Goal: Information Seeking & Learning: Learn about a topic

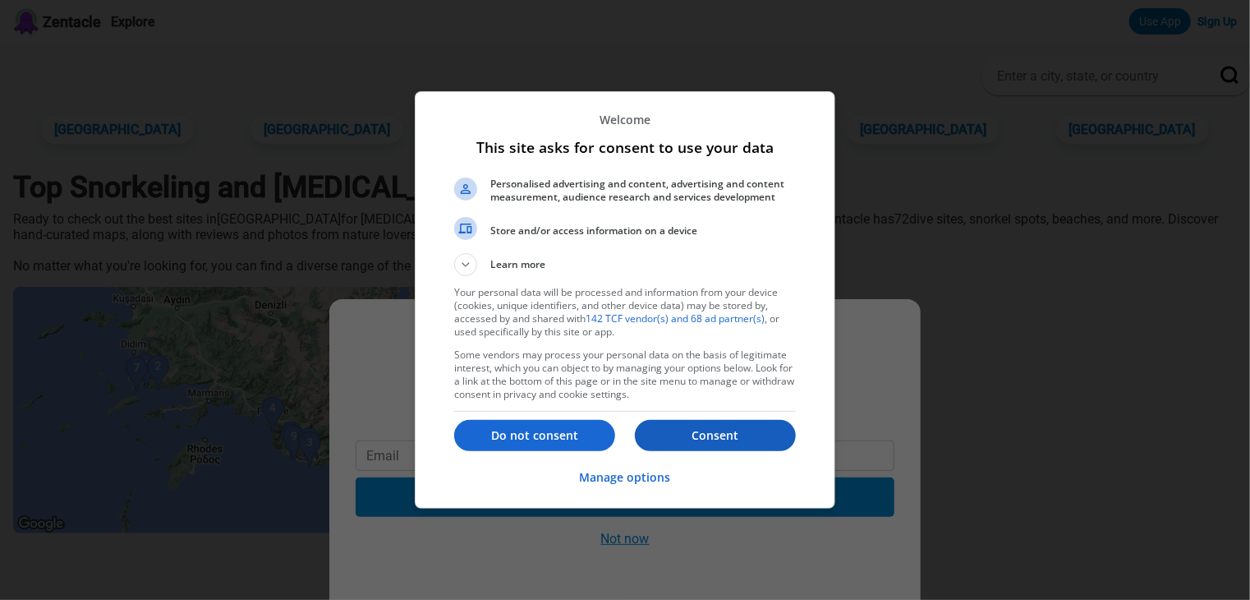
click at [720, 442] on p "Consent" at bounding box center [715, 435] width 161 height 16
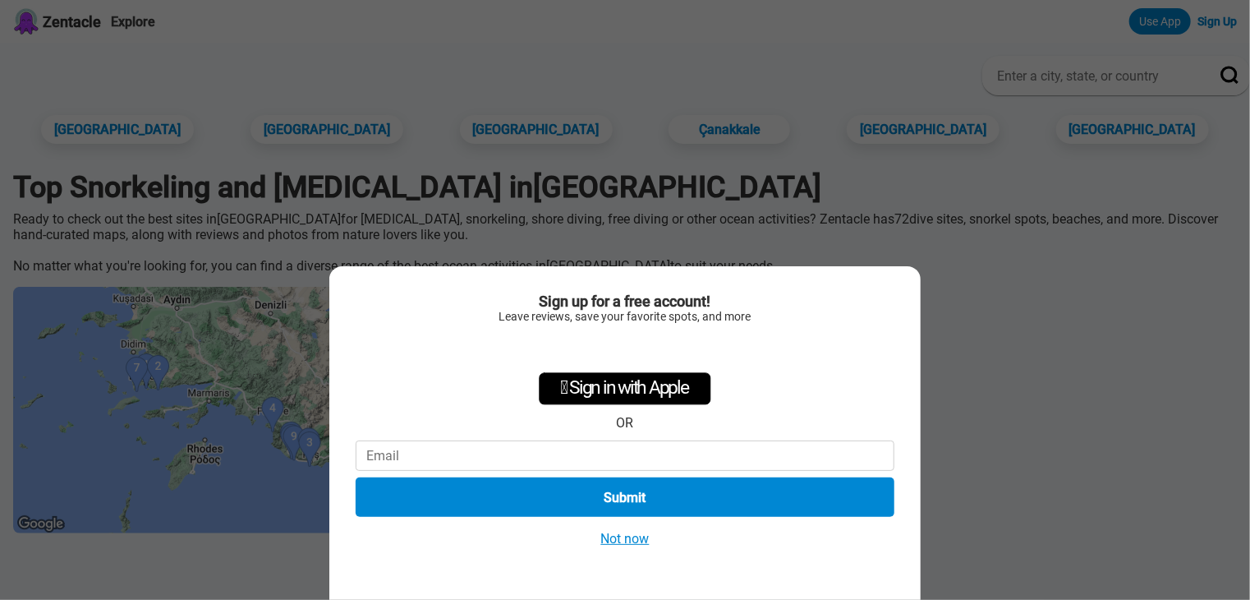
click at [620, 541] on button "Not now" at bounding box center [625, 538] width 58 height 17
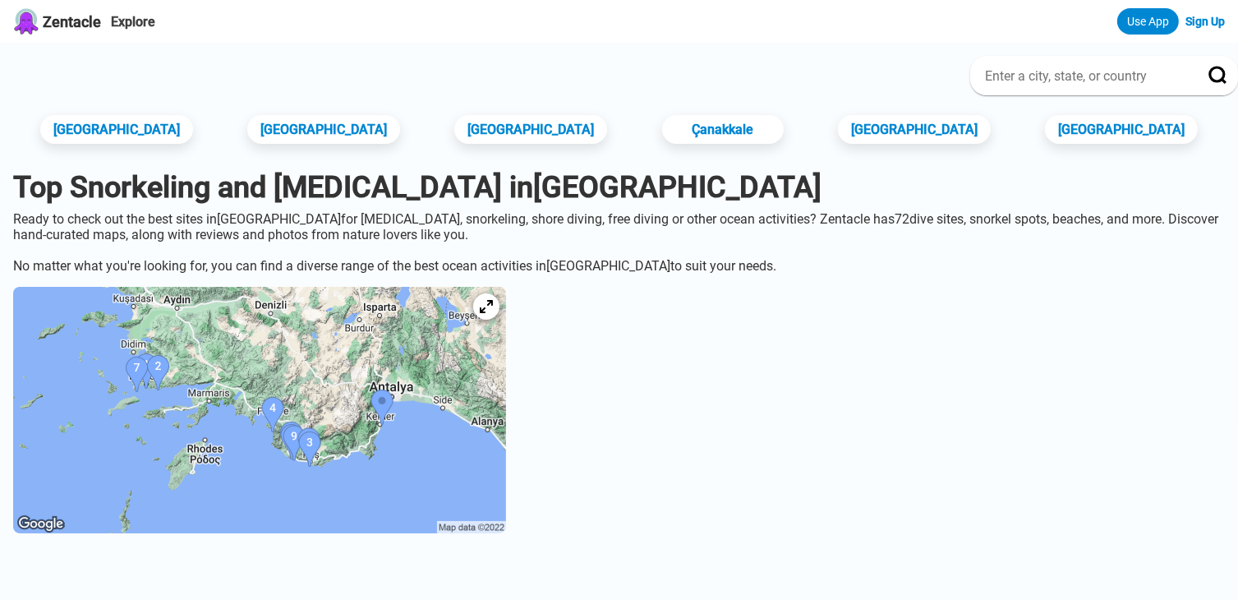
drag, startPoint x: 670, startPoint y: 434, endPoint x: 956, endPoint y: 393, distance: 288.7
click at [494, 315] on icon at bounding box center [486, 307] width 16 height 16
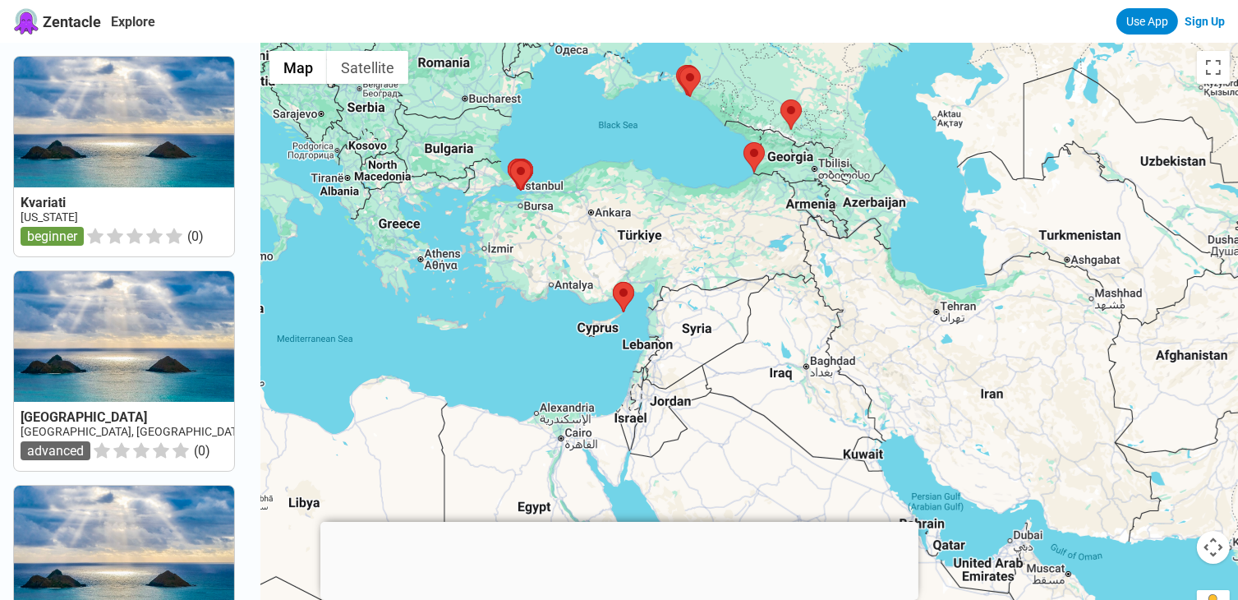
drag, startPoint x: 746, startPoint y: 402, endPoint x: 716, endPoint y: 274, distance: 130.7
click at [716, 274] on div at bounding box center [749, 343] width 977 height 600
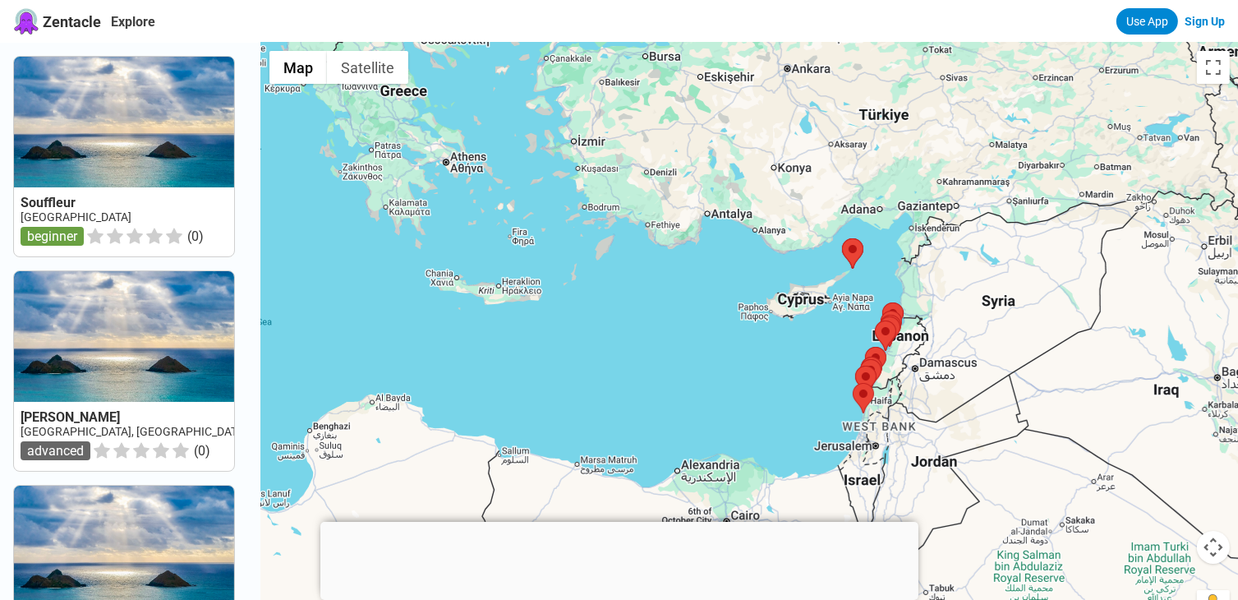
drag, startPoint x: 553, startPoint y: 324, endPoint x: 662, endPoint y: 331, distance: 109.5
click at [662, 331] on div at bounding box center [749, 343] width 977 height 600
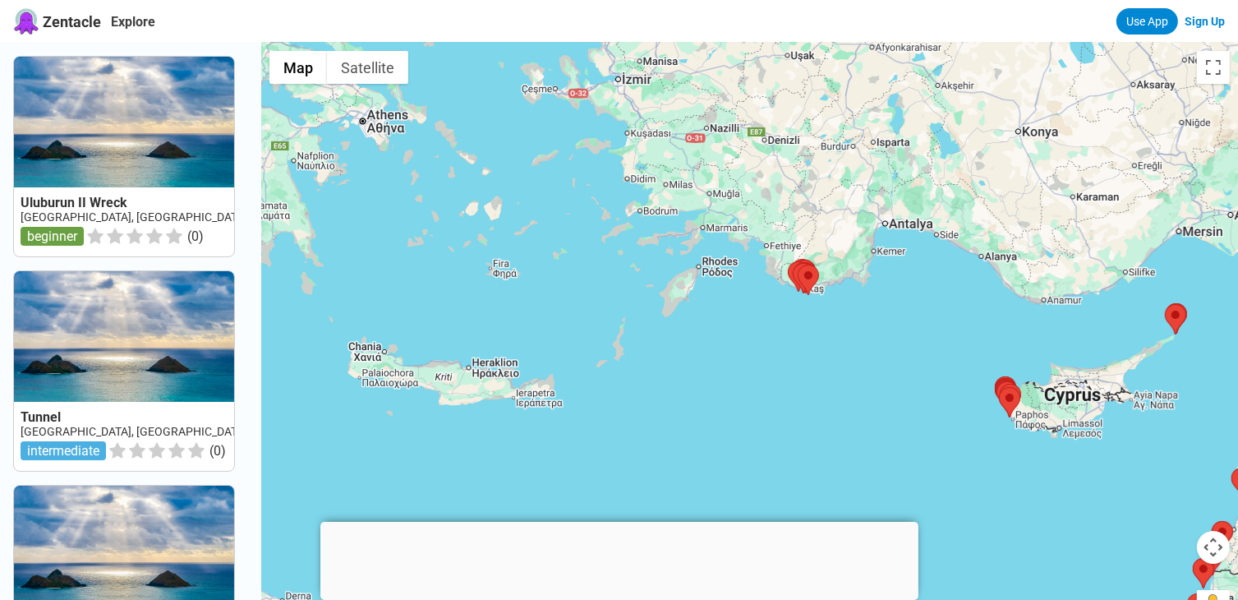
drag, startPoint x: 662, startPoint y: 220, endPoint x: 740, endPoint y: 353, distance: 154.3
click at [740, 353] on div at bounding box center [749, 343] width 977 height 600
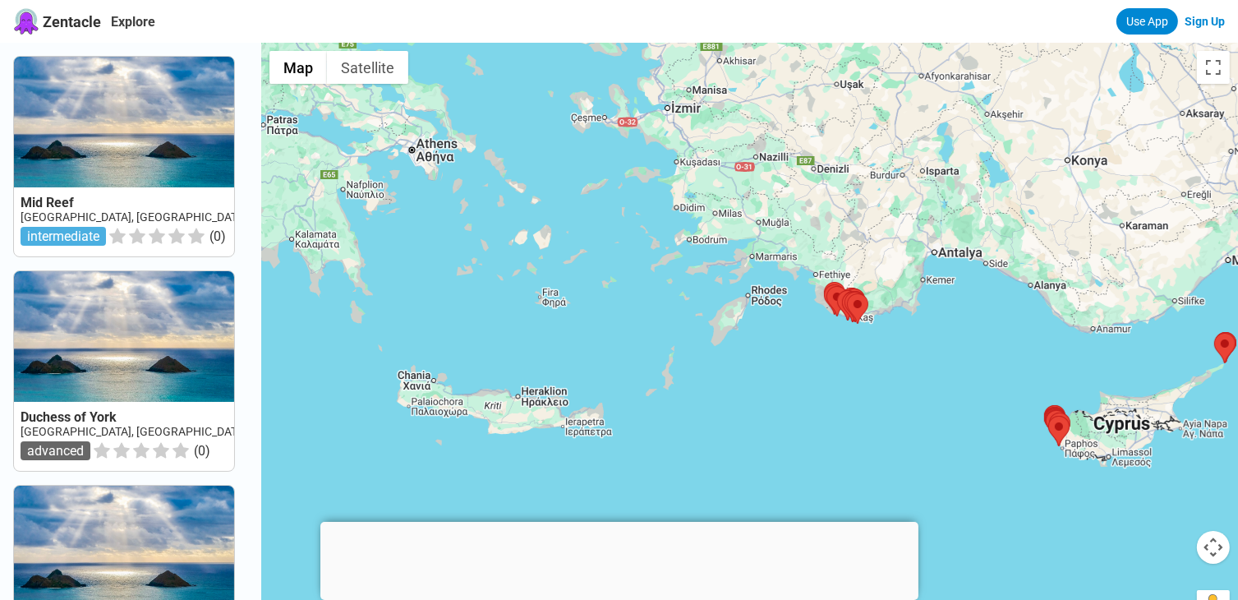
drag, startPoint x: 625, startPoint y: 326, endPoint x: 682, endPoint y: 363, distance: 67.7
click at [682, 363] on div at bounding box center [749, 343] width 977 height 600
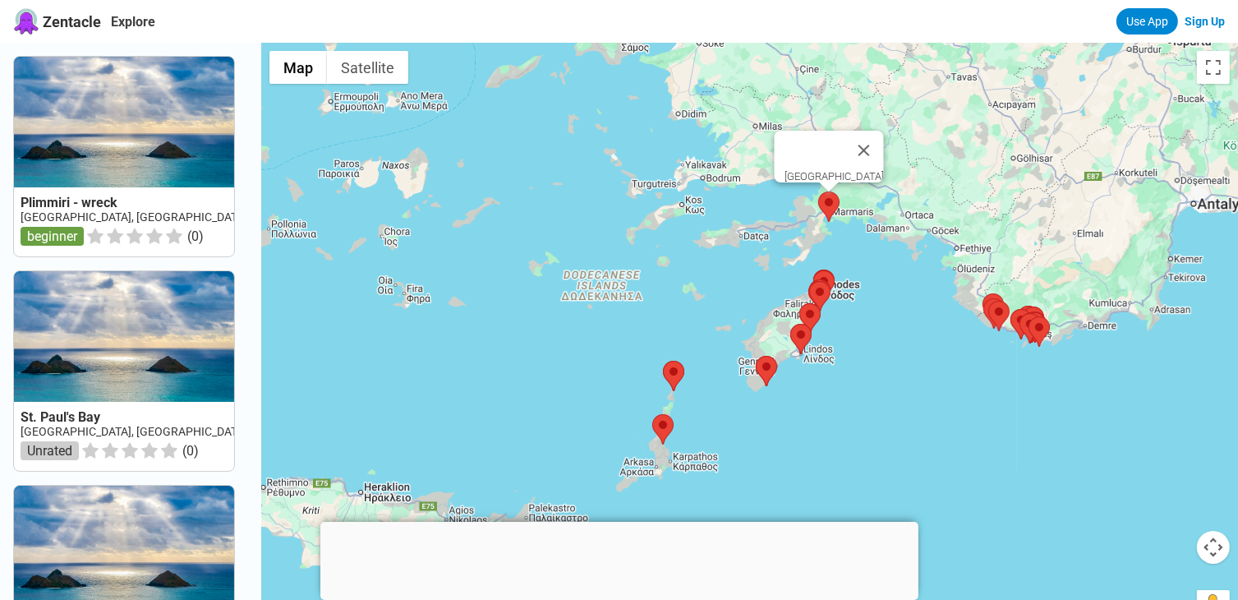
click at [818, 191] on area at bounding box center [818, 191] width 0 height 0
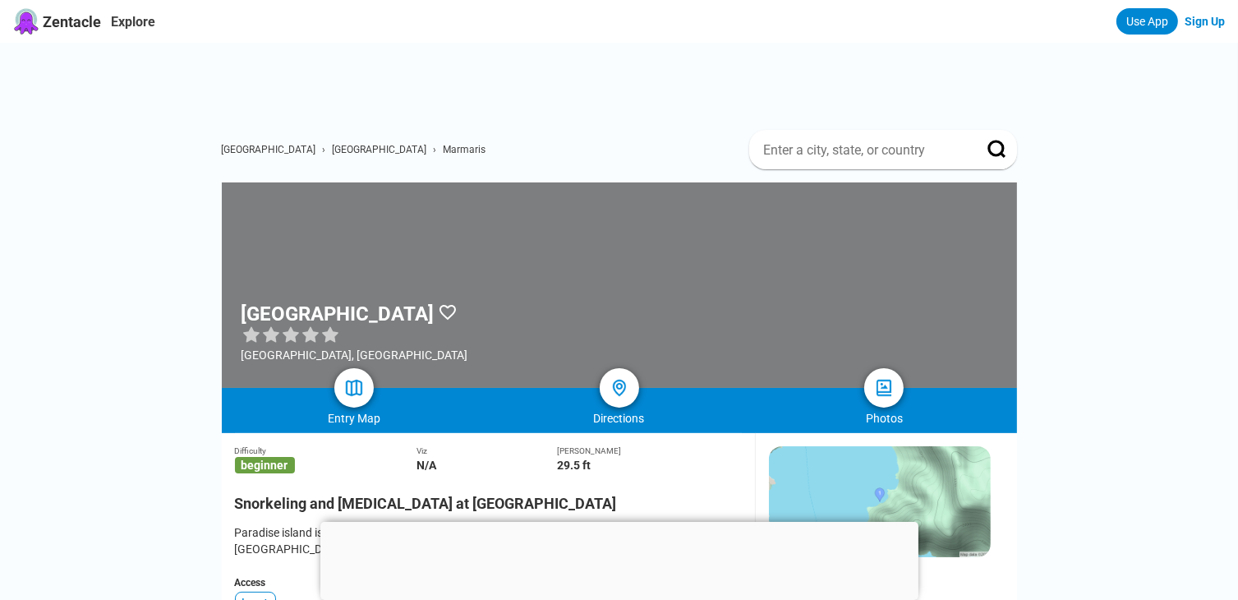
click at [798, 280] on div at bounding box center [619, 284] width 795 height 205
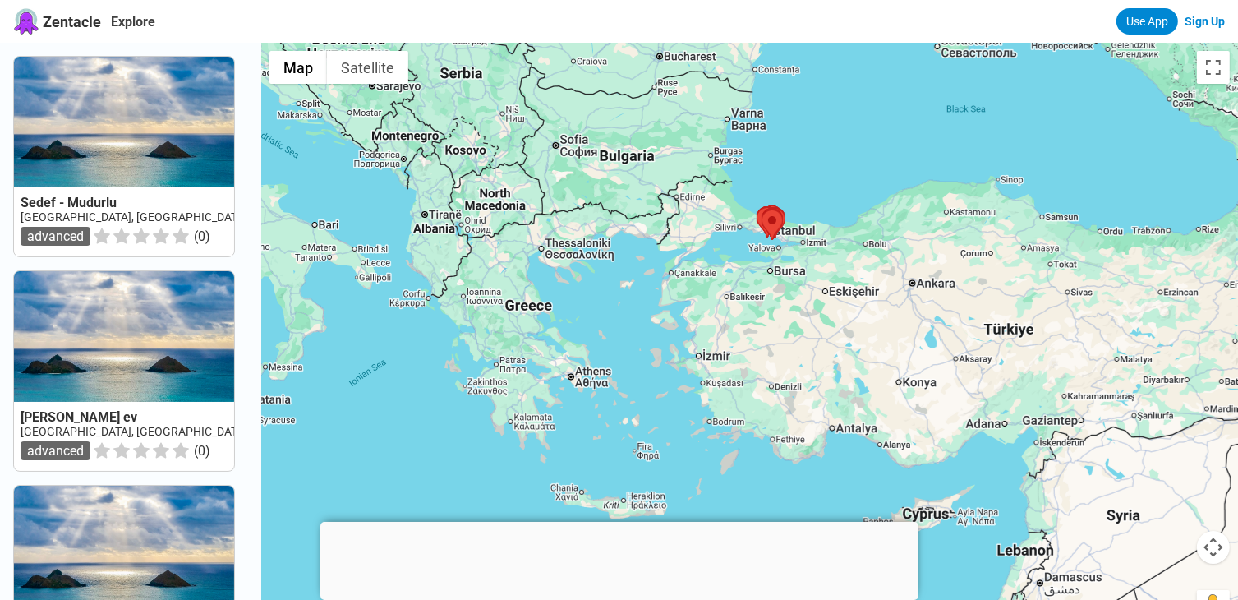
drag, startPoint x: 518, startPoint y: 439, endPoint x: 634, endPoint y: 307, distance: 175.8
click at [624, 307] on div at bounding box center [749, 343] width 977 height 600
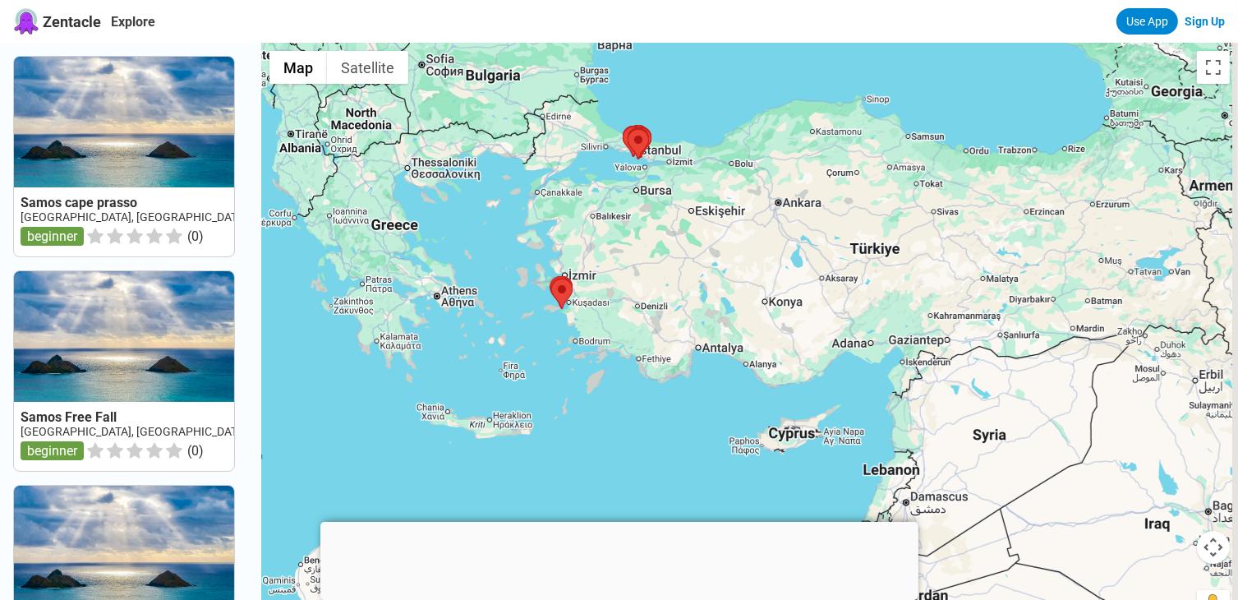
drag, startPoint x: 838, startPoint y: 479, endPoint x: 691, endPoint y: 398, distance: 168.0
click at [694, 399] on div at bounding box center [749, 343] width 977 height 600
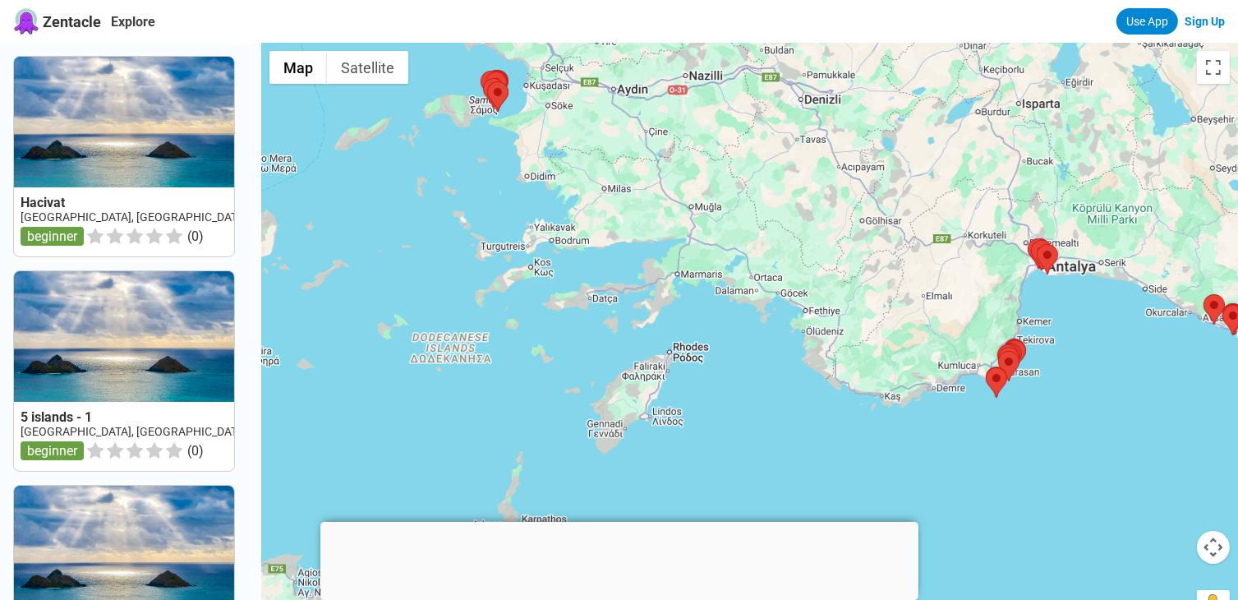
drag, startPoint x: 485, startPoint y: 379, endPoint x: 809, endPoint y: 462, distance: 334.1
click at [809, 462] on div at bounding box center [749, 343] width 977 height 600
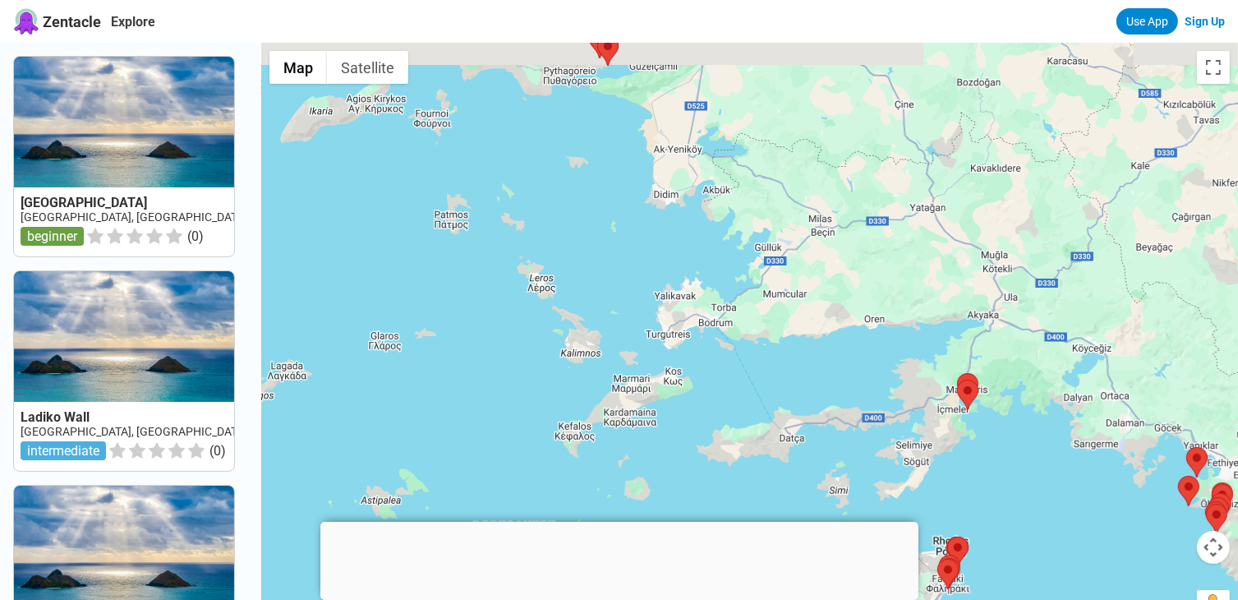
drag, startPoint x: 647, startPoint y: 218, endPoint x: 741, endPoint y: 413, distance: 216.8
click at [741, 413] on div at bounding box center [749, 343] width 977 height 600
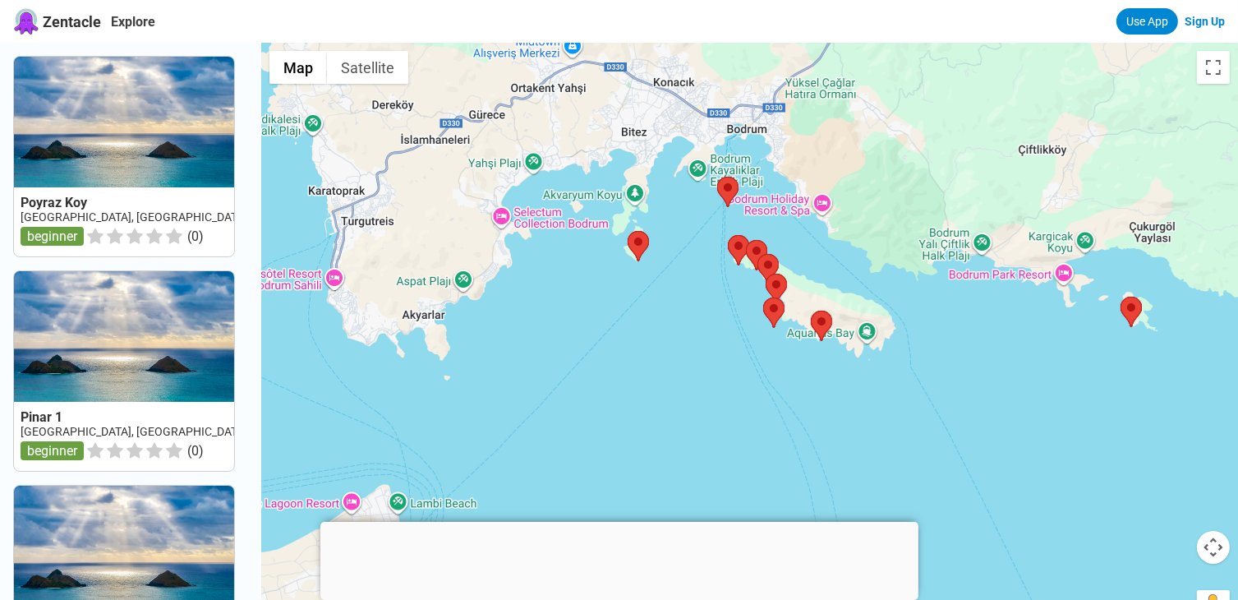
drag, startPoint x: 597, startPoint y: 216, endPoint x: 654, endPoint y: 463, distance: 253.7
click at [654, 463] on div at bounding box center [749, 343] width 977 height 600
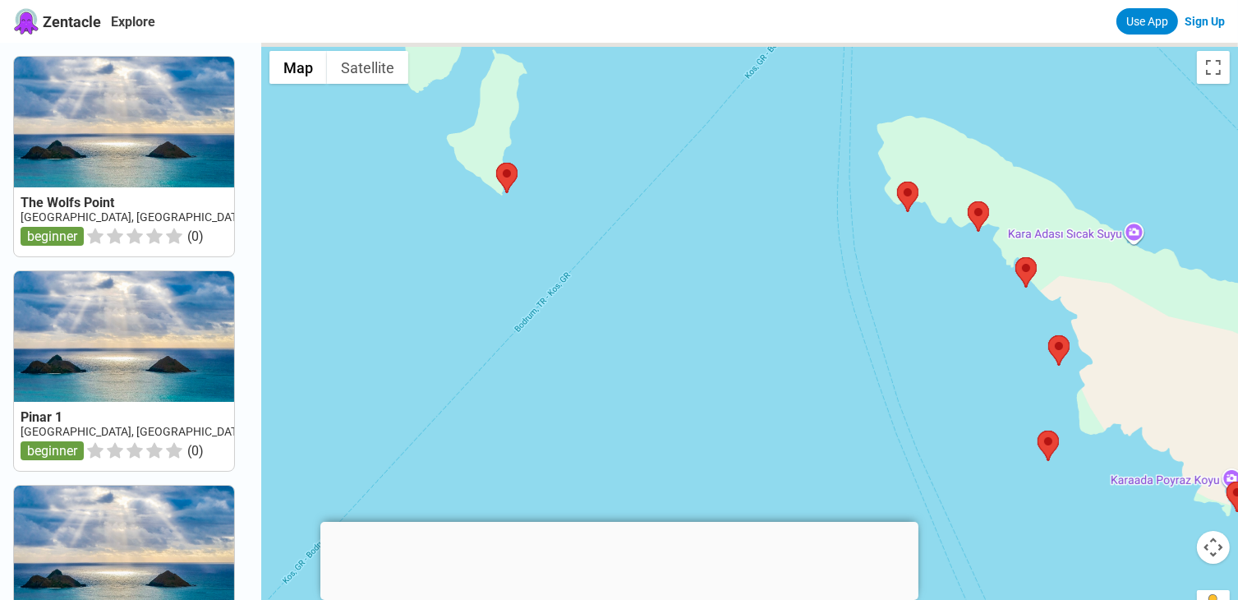
drag, startPoint x: 739, startPoint y: 191, endPoint x: 531, endPoint y: 613, distance: 471.0
click at [531, 599] on html "Zentacle Explore Use App Sign Up The Wolfs Point Turkey, Aegean, Bodrum beginne…" at bounding box center [619, 611] width 1238 height 1222
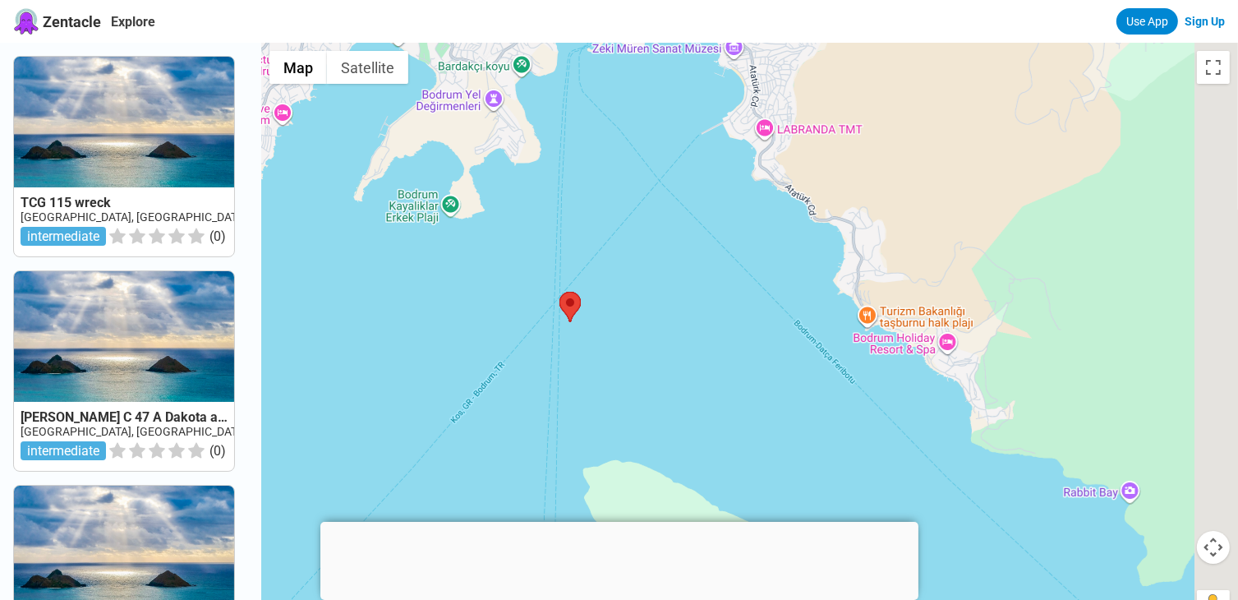
drag, startPoint x: 748, startPoint y: 198, endPoint x: 522, endPoint y: 446, distance: 336.1
click at [522, 446] on div at bounding box center [749, 343] width 977 height 600
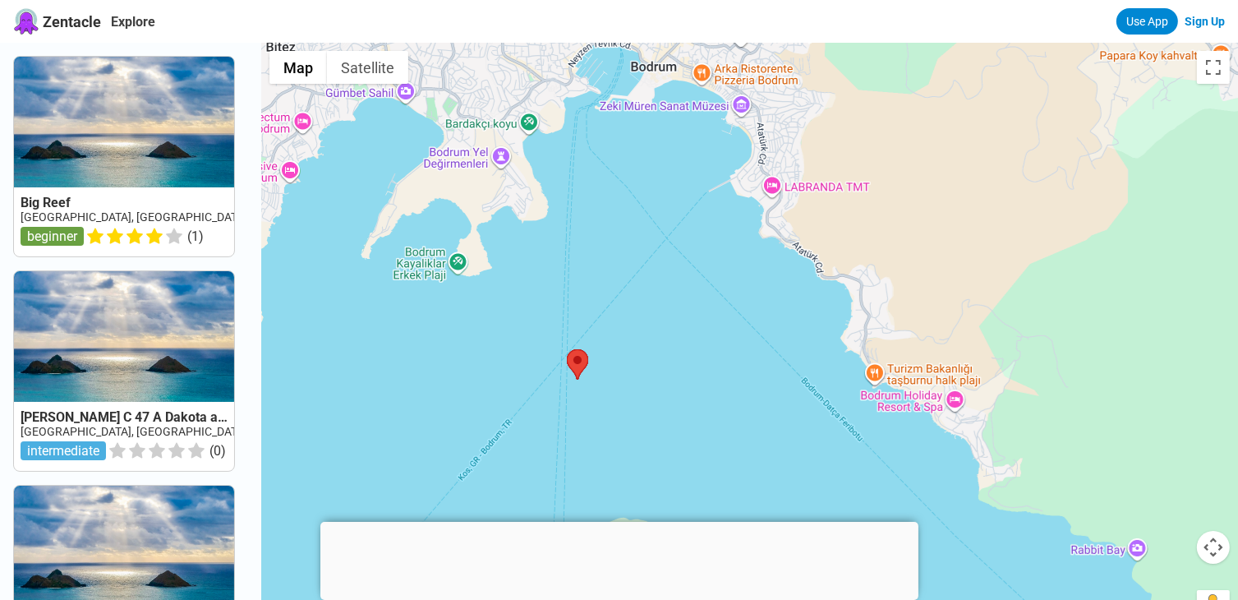
drag, startPoint x: 702, startPoint y: 254, endPoint x: 712, endPoint y: 316, distance: 63.3
click at [712, 316] on div at bounding box center [749, 343] width 977 height 600
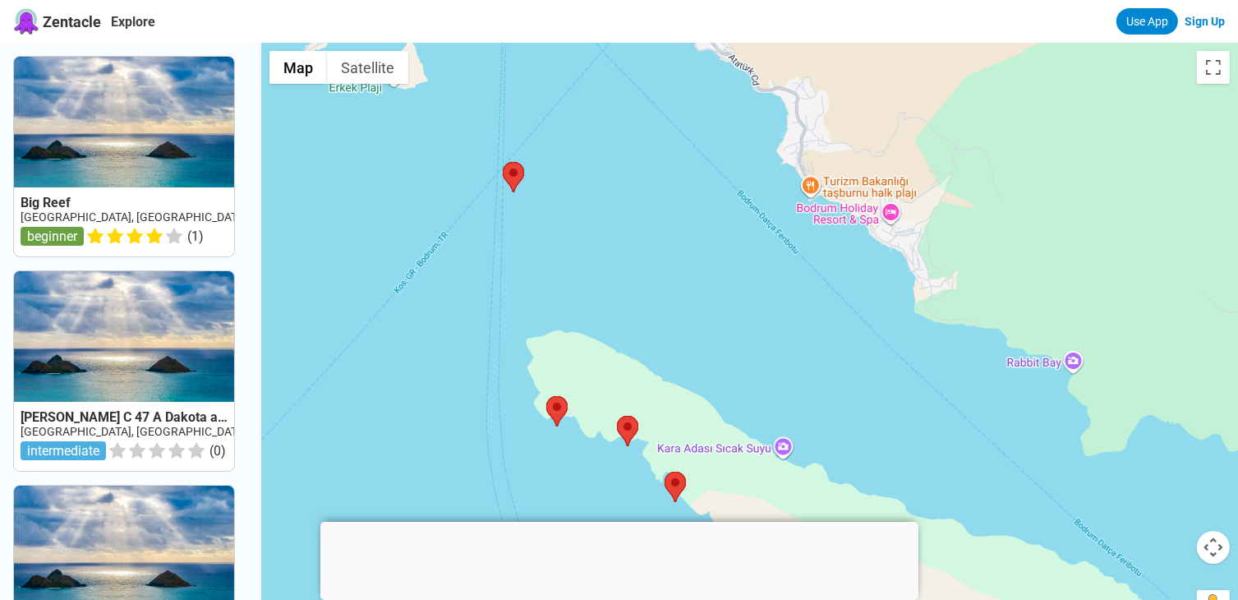
drag, startPoint x: 706, startPoint y: 355, endPoint x: 625, endPoint y: 134, distance: 235.2
click at [627, 136] on div at bounding box center [749, 343] width 977 height 600
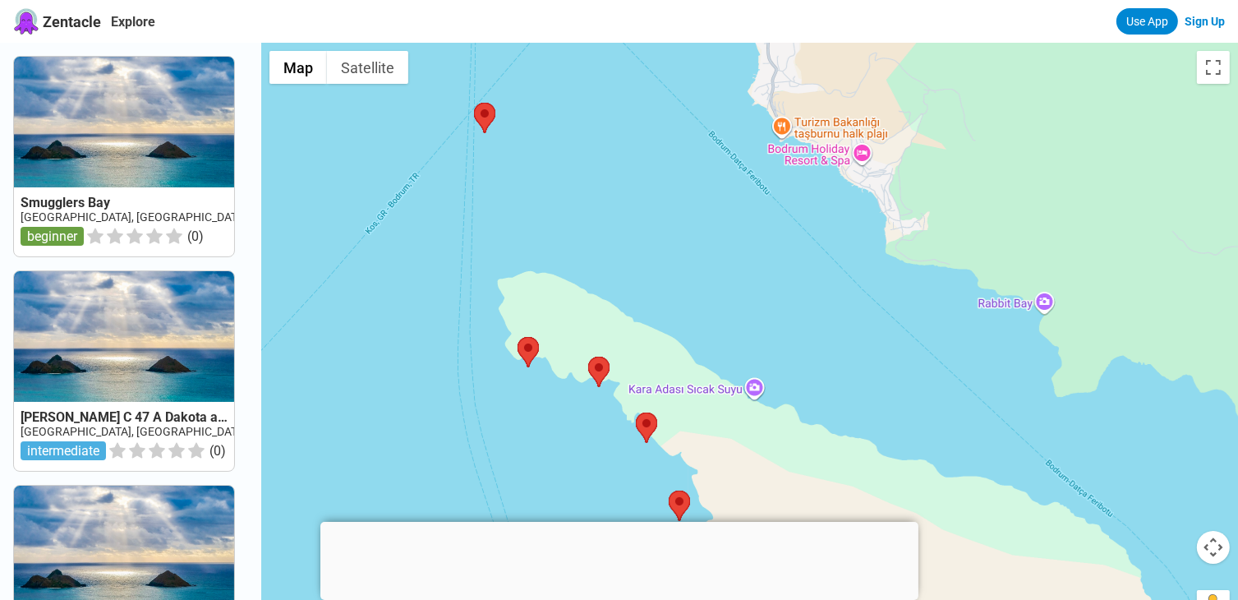
drag, startPoint x: 772, startPoint y: 361, endPoint x: 642, endPoint y: 170, distance: 231.0
click at [644, 172] on div at bounding box center [749, 343] width 977 height 600
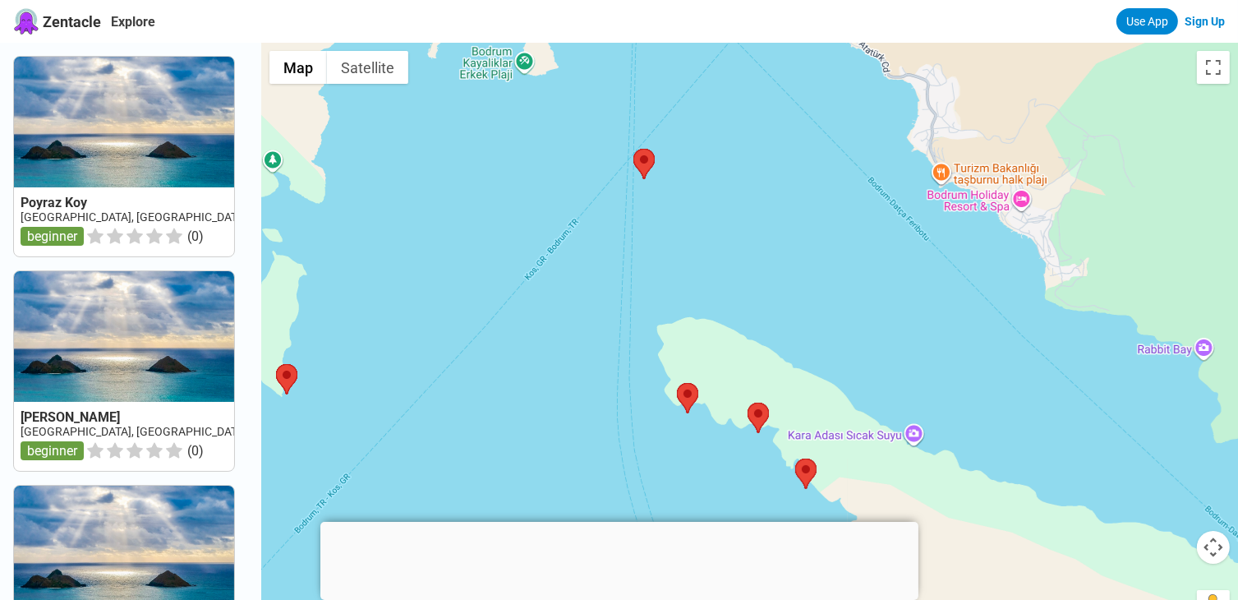
drag, startPoint x: 655, startPoint y: 137, endPoint x: 946, endPoint y: 398, distance: 391.5
click at [964, 409] on div at bounding box center [749, 343] width 977 height 600
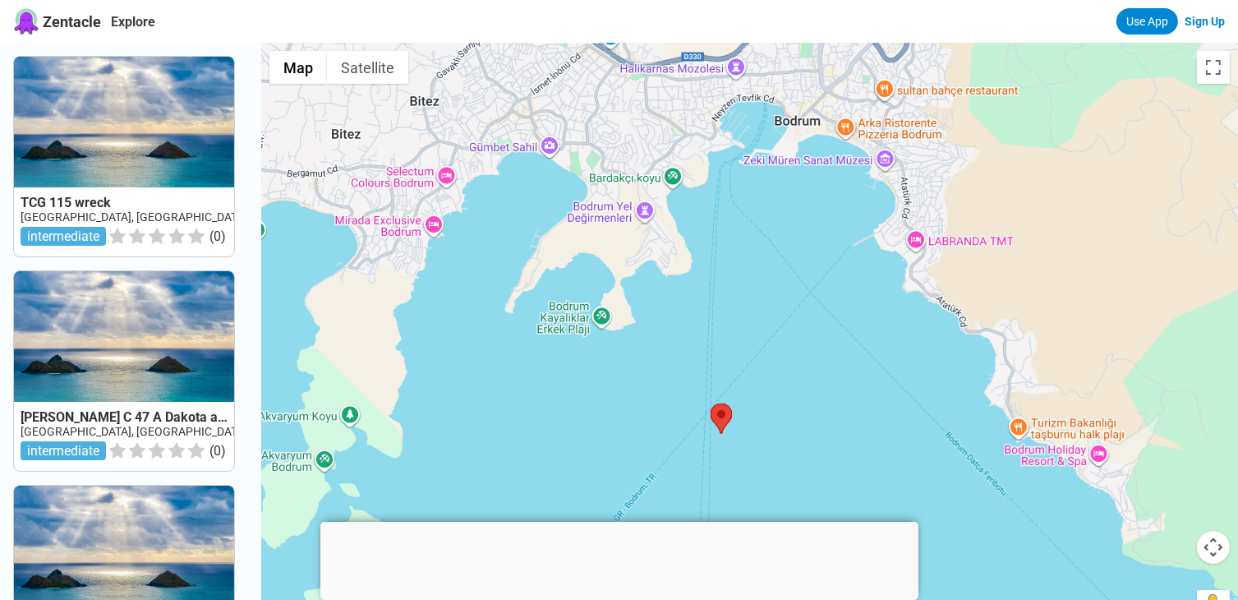
drag, startPoint x: 738, startPoint y: 264, endPoint x: 743, endPoint y: 382, distance: 118.4
click at [743, 382] on div at bounding box center [749, 343] width 977 height 600
